Goal: Understand process/instructions

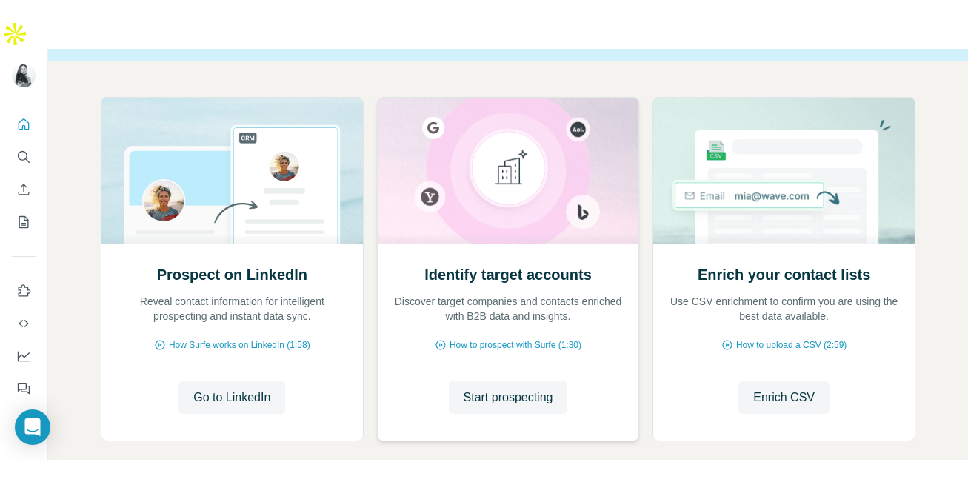
scroll to position [135, 0]
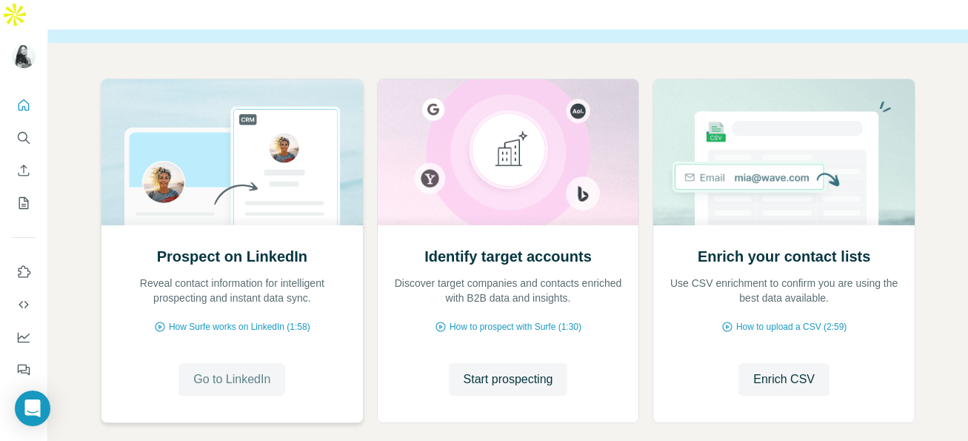
click at [237, 370] on span "Go to LinkedIn" at bounding box center [231, 379] width 77 height 18
